Goal: Find specific page/section: Find specific page/section

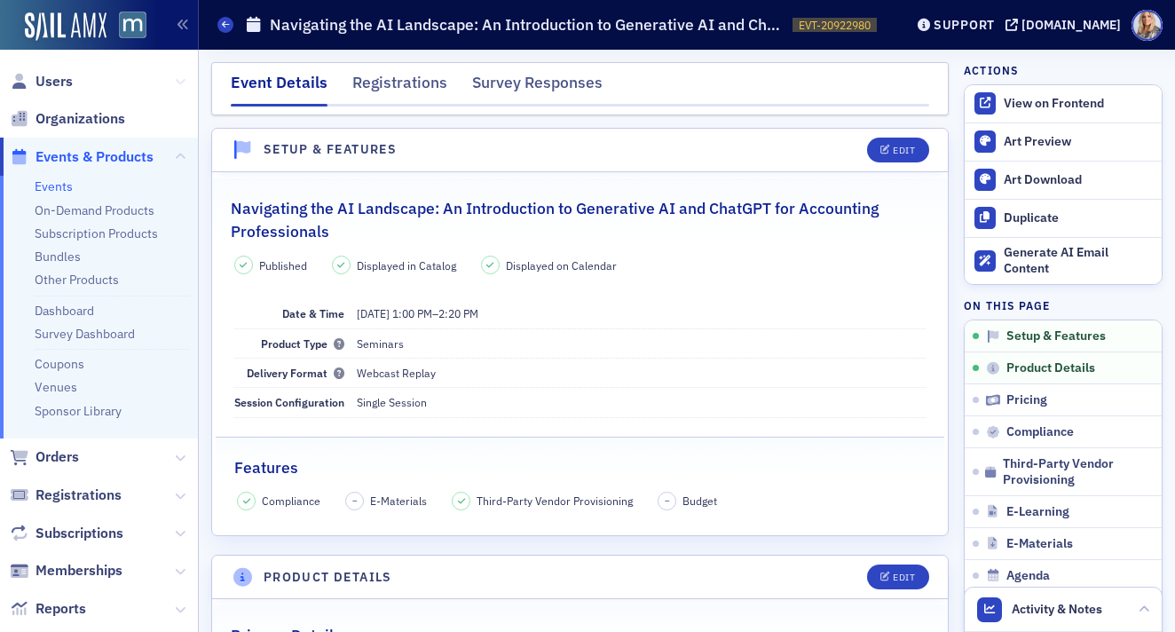
click at [180, 79] on icon at bounding box center [180, 81] width 11 height 11
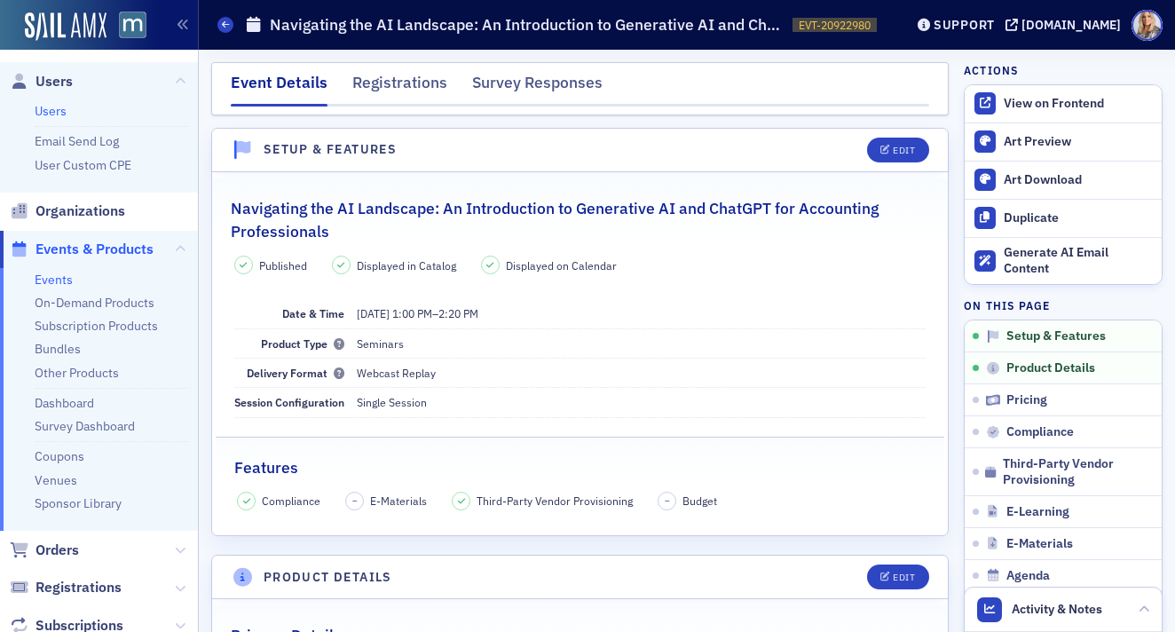
click at [48, 110] on link "Users" at bounding box center [51, 111] width 32 height 16
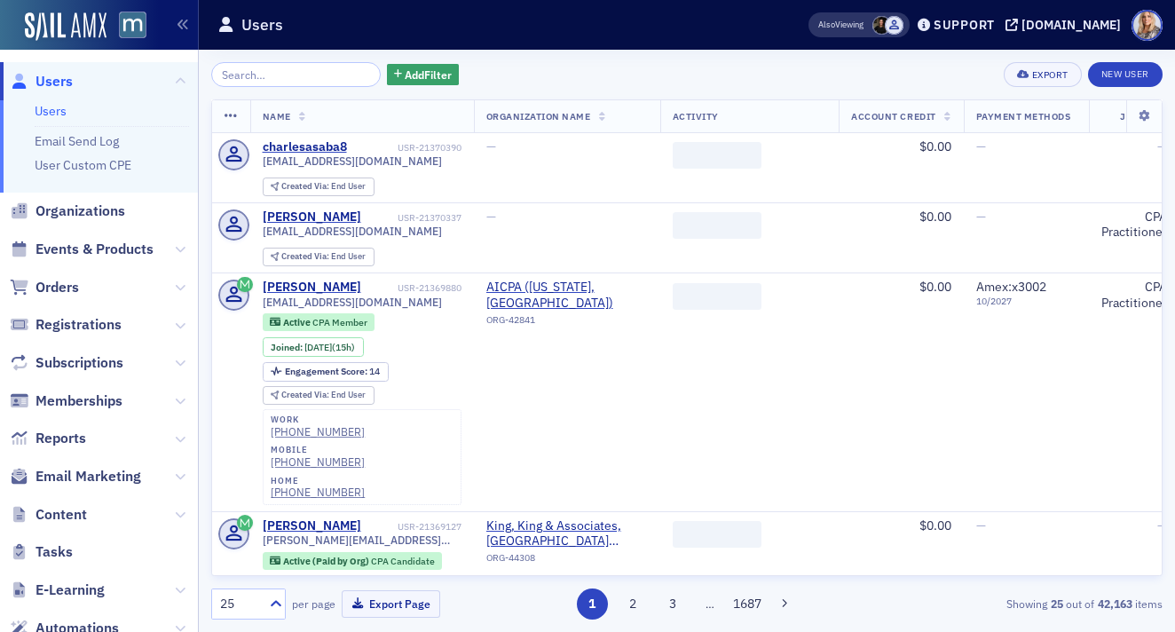
click at [285, 83] on input "search" at bounding box center [296, 74] width 170 height 25
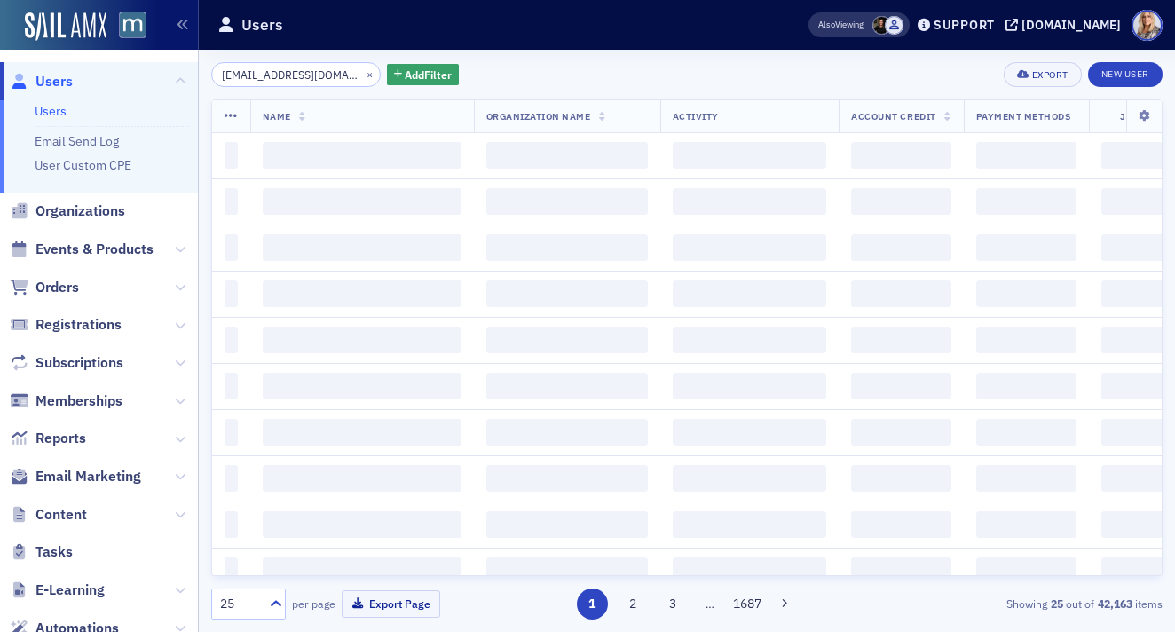
scroll to position [0, 2]
type input "[EMAIL_ADDRESS][DOMAIN_NAME]"
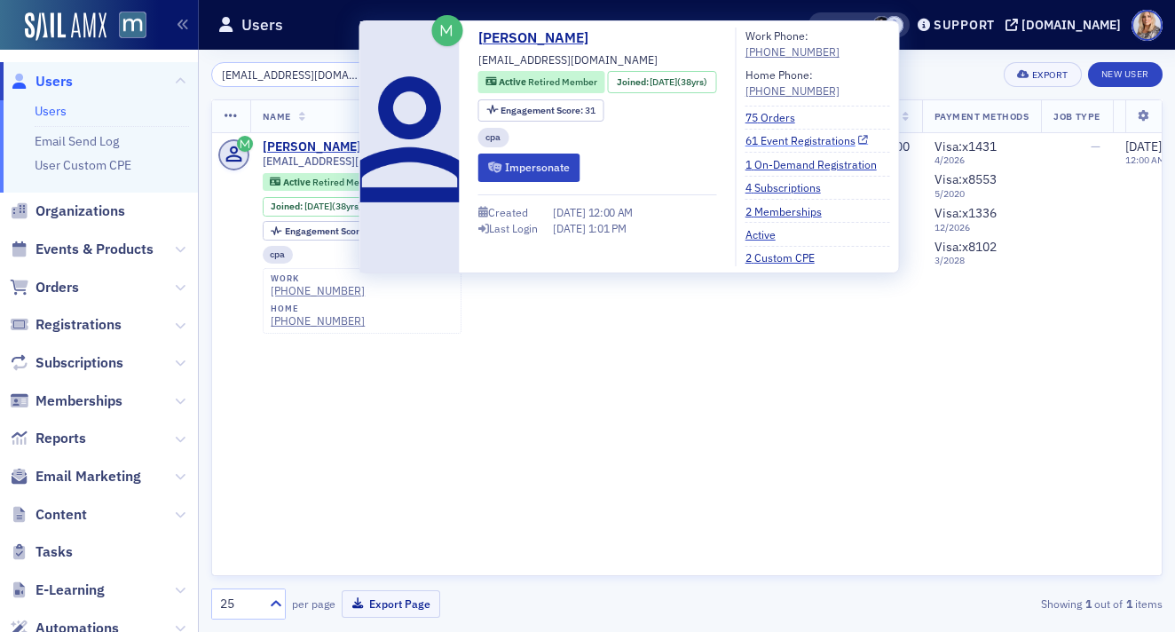
click at [784, 141] on link "61 Event Registrations" at bounding box center [807, 140] width 123 height 16
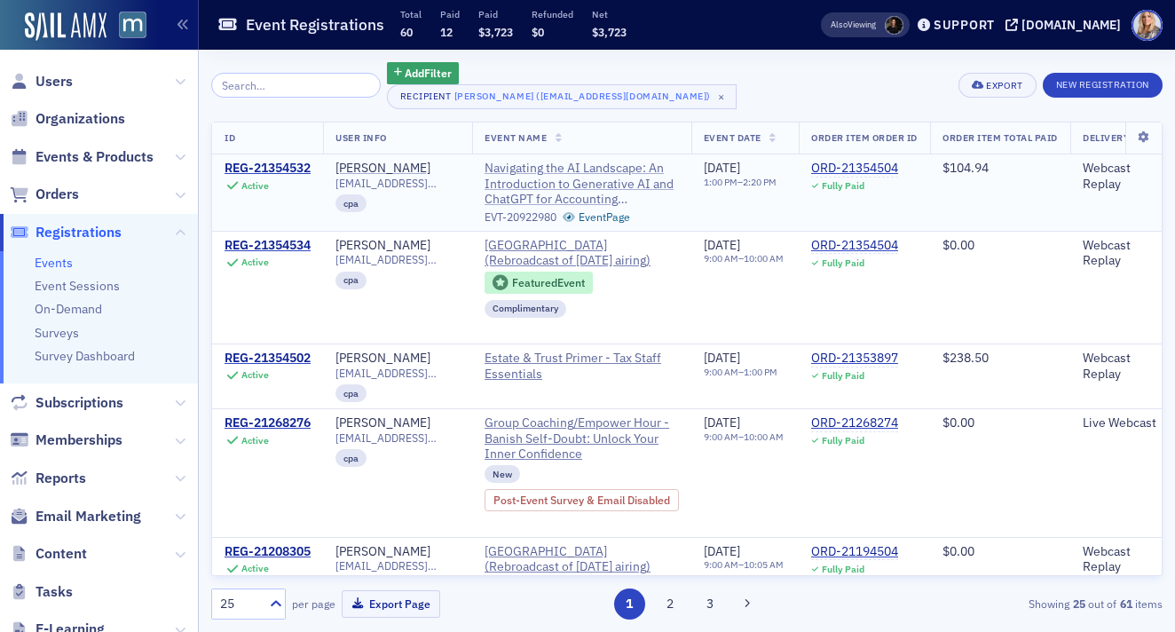
click at [612, 189] on span "Navigating the AI Landscape​: An Introduction to Generative AI and ChatGPT for …" at bounding box center [582, 184] width 194 height 47
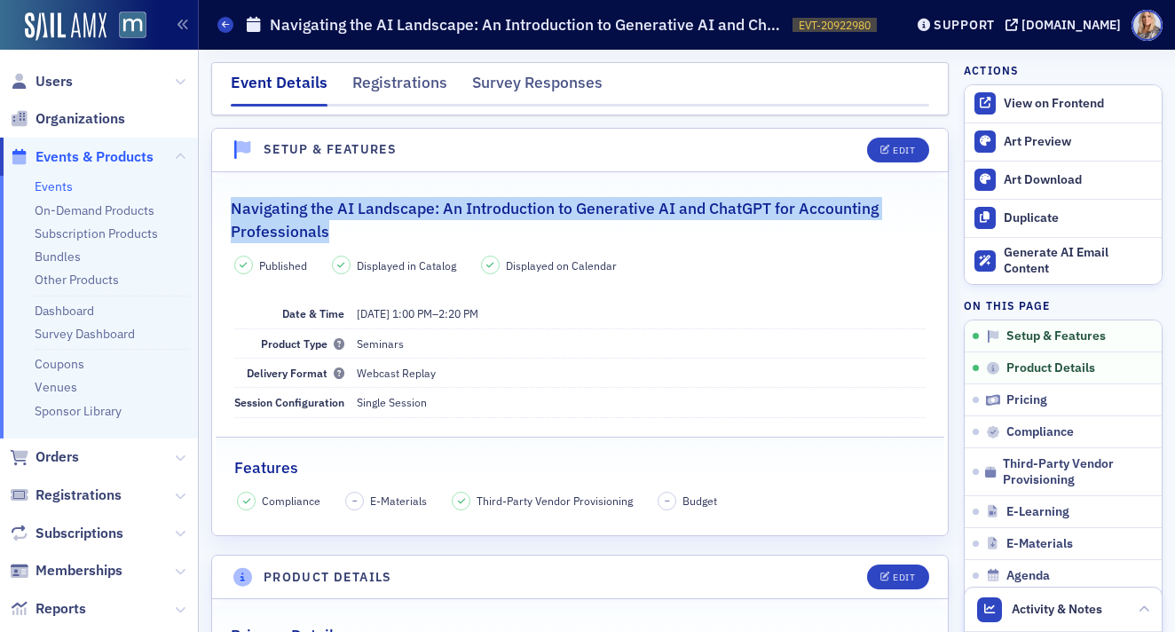
drag, startPoint x: 233, startPoint y: 207, endPoint x: 359, endPoint y: 227, distance: 126.8
click at [359, 227] on h2 "Navigating the AI Landscape​: An Introduction to Generative AI and ChatGPT for …" at bounding box center [580, 220] width 699 height 47
copy h2 "Navigating the AI Landscape​: An Introduction to Generative AI and ChatGPT for …"
